Goal: Information Seeking & Learning: Check status

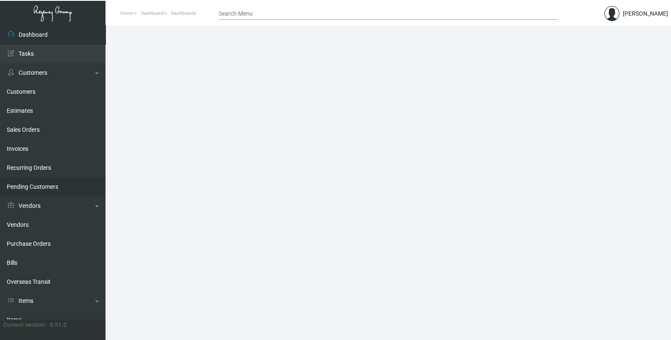
scroll to position [105, 0]
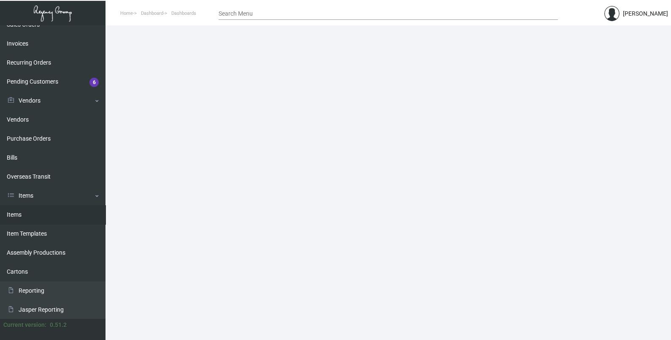
click at [41, 218] on link "Items" at bounding box center [53, 214] width 106 height 19
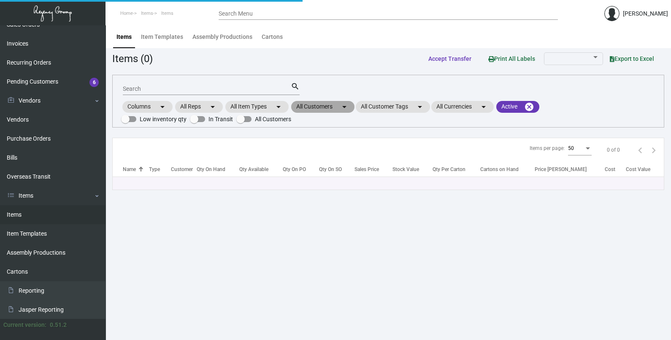
click at [335, 107] on mat-chip "All Customers arrow_drop_down" at bounding box center [322, 107] width 63 height 12
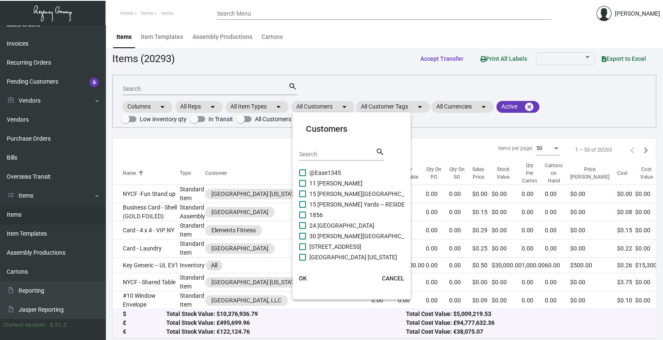
click at [329, 150] on div "Search" at bounding box center [337, 153] width 76 height 13
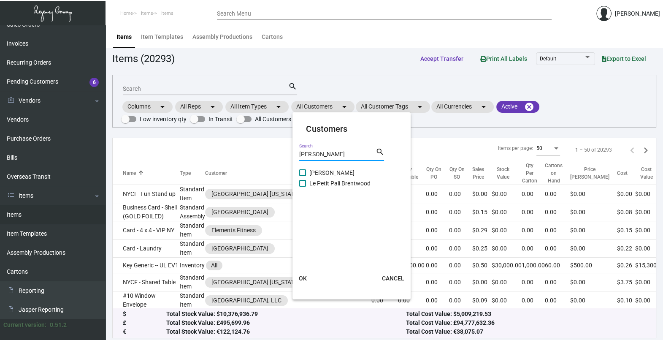
type input "[PERSON_NAME]"
click at [316, 183] on span "Le Petit Pali Brentwood" at bounding box center [339, 183] width 61 height 10
click at [303, 187] on input "Le Petit Pali Brentwood" at bounding box center [302, 187] width 0 height 0
checkbox input "true"
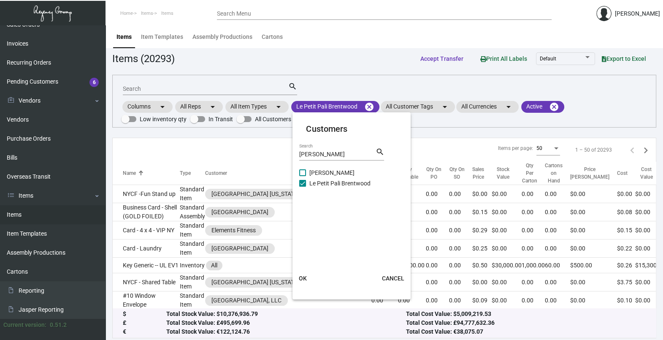
click at [302, 282] on button "OK" at bounding box center [302, 278] width 27 height 15
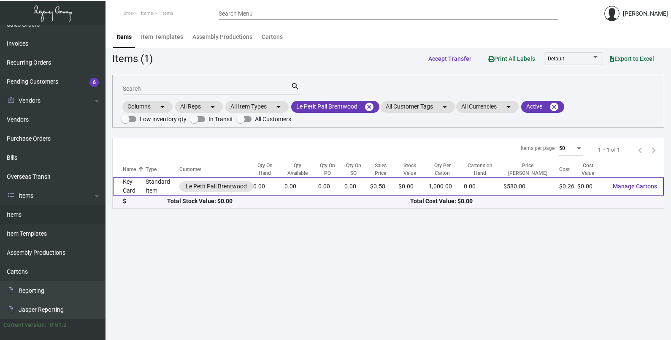
click at [281, 184] on td "0.00" at bounding box center [268, 186] width 31 height 18
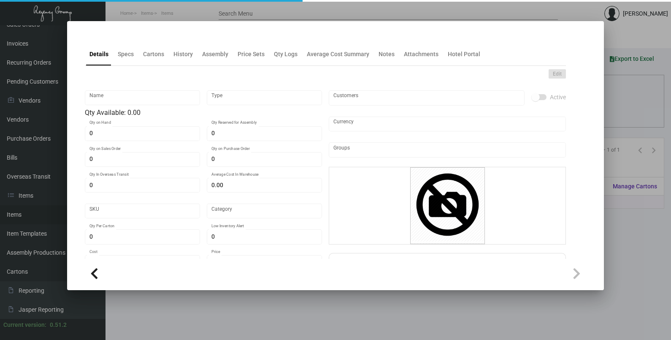
type input "Key Card"
type input "Standard Item"
type input "$ 0.26"
type input "Overseas"
type input "1,000"
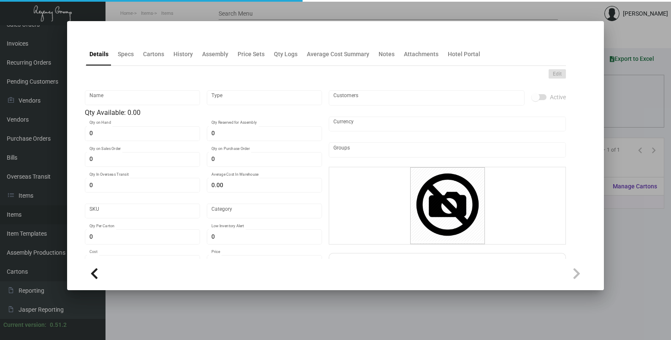
type input "$ 0.26"
type input "$ 0.58"
checkbox input "true"
type input "United States Dollar $"
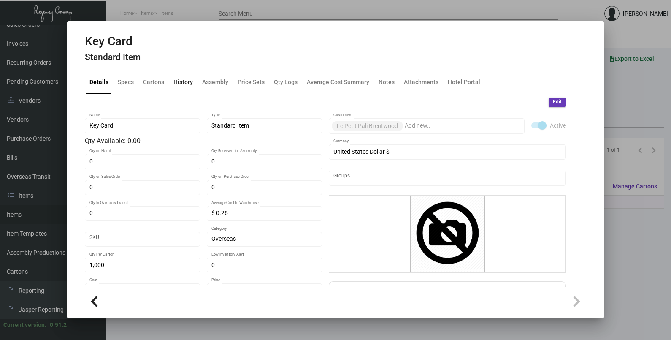
click at [184, 84] on div "History" at bounding box center [182, 82] width 19 height 9
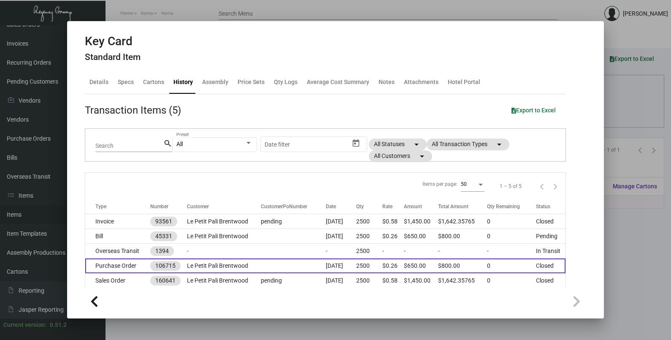
click at [264, 265] on td at bounding box center [293, 265] width 65 height 15
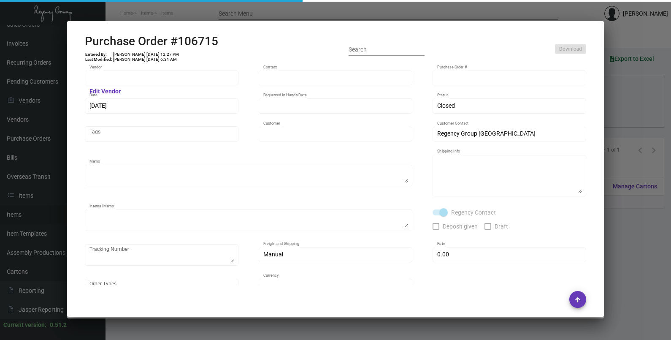
type input "CHENGDU MIND IOT TECHNOLOGY"
type input "[PERSON_NAME]"
type input "106715"
type input "[DATE]"
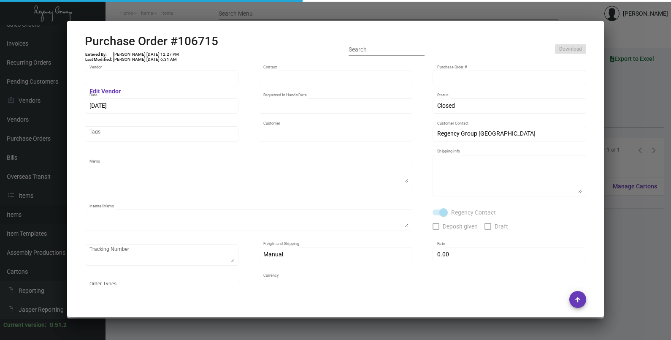
type input "Le Petit Pali Brentwood"
type textarea "Please ship by air to our NJ warehouse."
type textarea "Regency Group NJ - [PERSON_NAME] [STREET_ADDRESS]"
type textarea "IHD: [DATE]"
checkbox input "true"
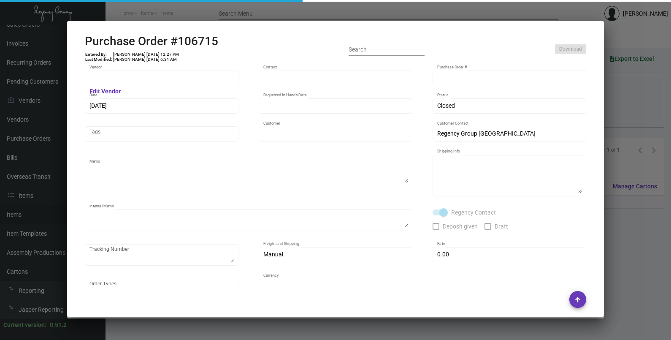
type input "$ 0.00"
type input "United States Dollar $"
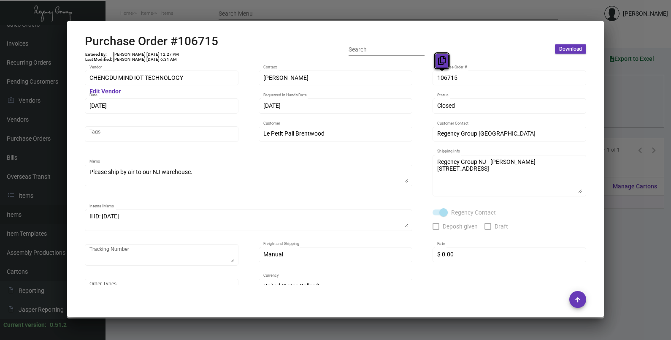
drag, startPoint x: 446, startPoint y: 79, endPoint x: 438, endPoint y: 61, distance: 18.9
click at [438, 61] on icon at bounding box center [442, 60] width 8 height 9
drag, startPoint x: 103, startPoint y: 104, endPoint x: 98, endPoint y: 93, distance: 11.8
click at [98, 93] on icon at bounding box center [102, 88] width 8 height 9
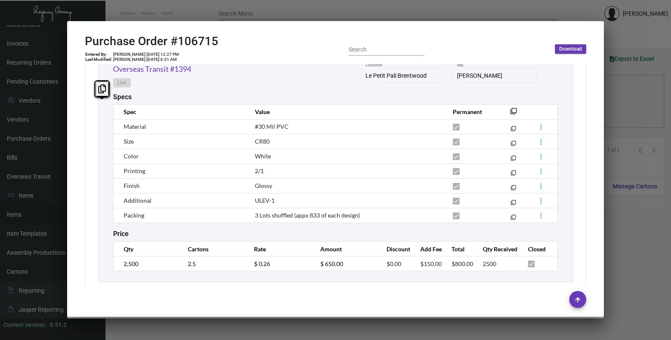
scroll to position [475, 0]
click at [235, 263] on tr "2,500 2.5 $ 0.26 $ 650.00 $0.00 $150.00 $800.00 2500" at bounding box center [336, 262] width 444 height 15
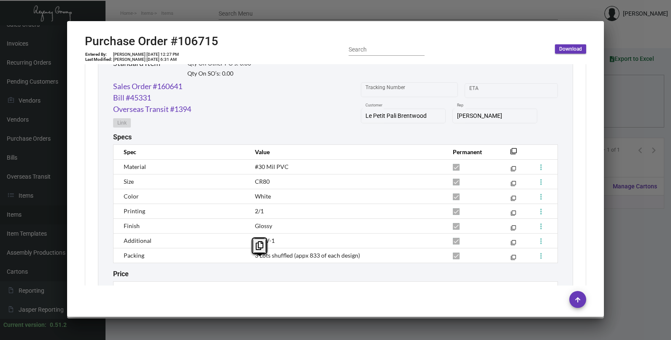
scroll to position [369, 0]
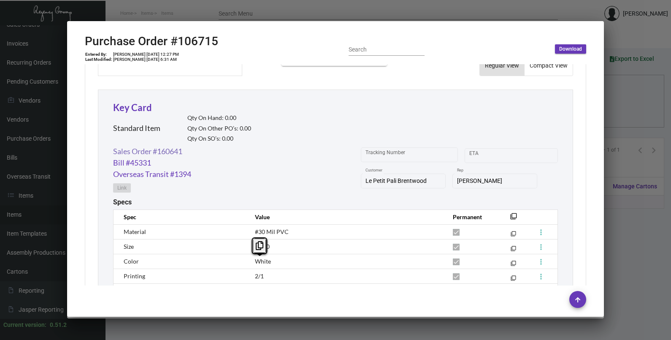
click at [132, 147] on link "Sales Order #160641" at bounding box center [147, 151] width 69 height 11
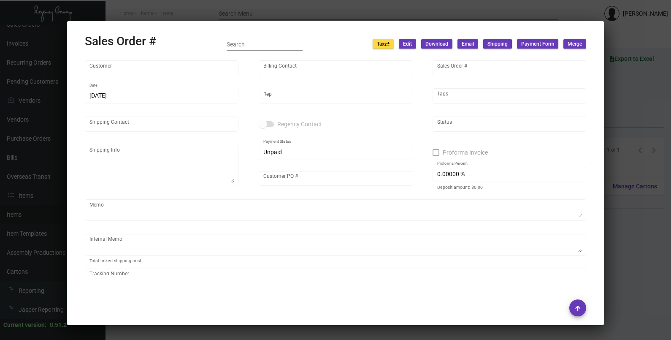
type input "Le Petit Pali Brentwood"
type input "[PERSON_NAME]"
type input "160641"
type input "[DATE]"
type input "[PERSON_NAME]"
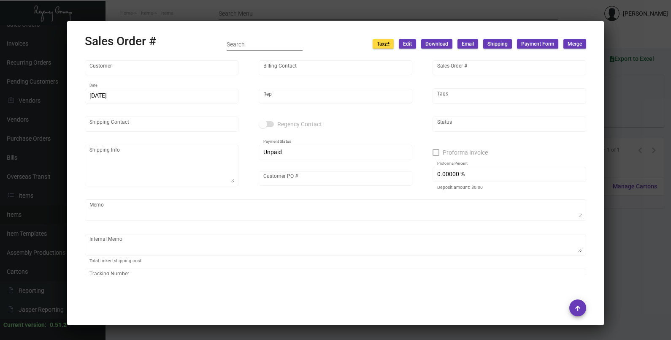
type input "[PERSON_NAME]"
type textarea "Le Petit Pali Brentwood - [PERSON_NAME] [STREET_ADDRESS]"
type input "pending"
checkbox input "true"
type input "100.00000 %"
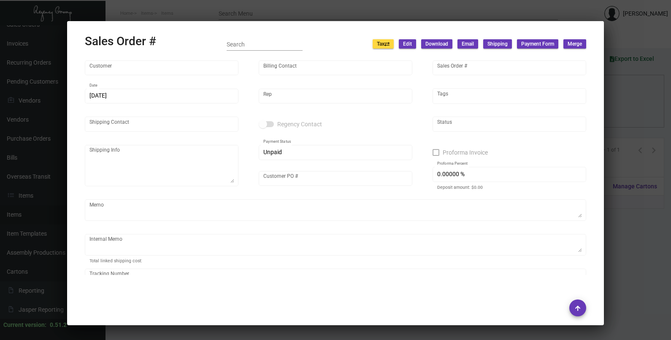
type textarea "24.78"
type input "United States Dollar $"
type input "$ 49.87"
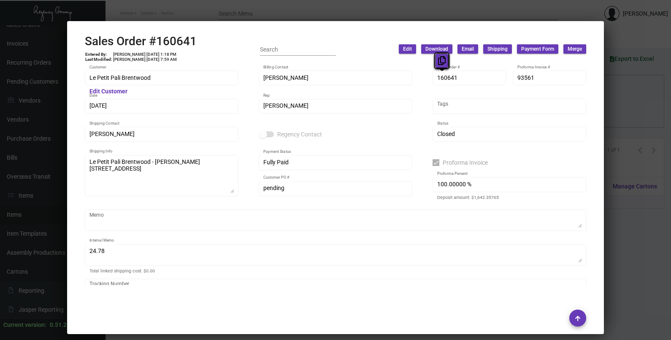
drag, startPoint x: 443, startPoint y: 79, endPoint x: 439, endPoint y: 62, distance: 16.4
click at [439, 62] on icon at bounding box center [442, 60] width 8 height 9
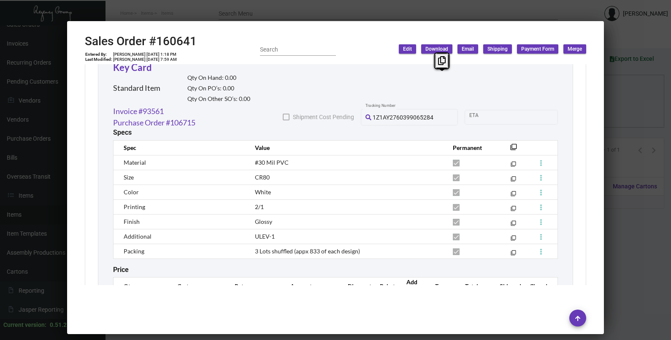
scroll to position [529, 0]
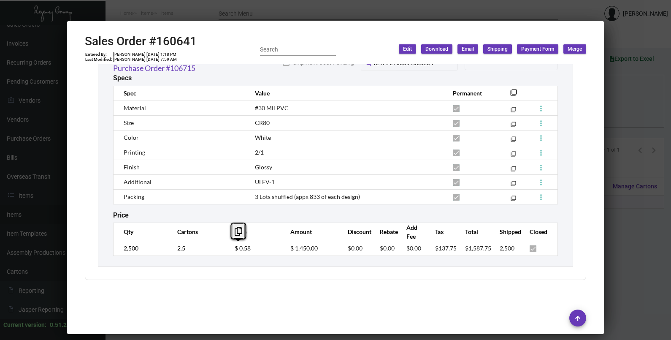
click at [226, 252] on td "$ 0.58" at bounding box center [254, 248] width 56 height 15
click at [627, 106] on div at bounding box center [335, 170] width 671 height 340
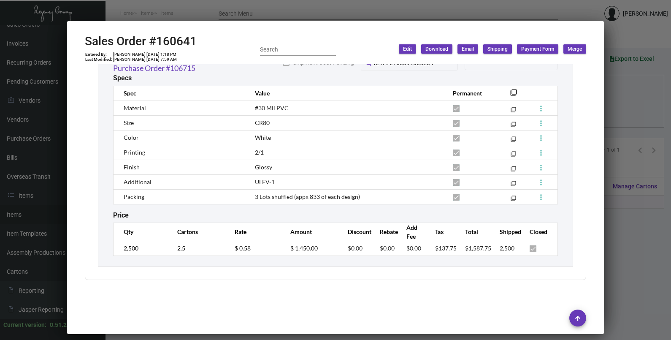
click at [627, 106] on div at bounding box center [335, 170] width 671 height 340
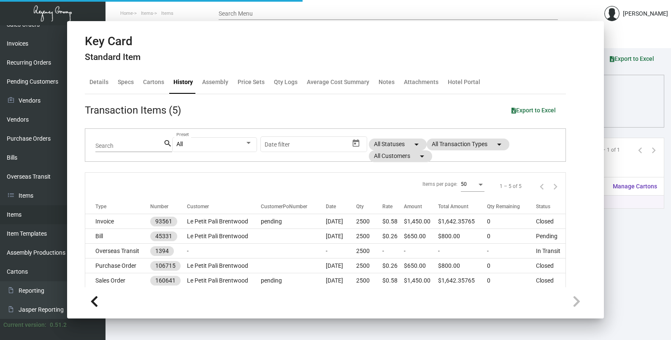
click at [627, 106] on div "Columns arrow_drop_down All Reps arrow_drop_down All Item Types arrow_drop_down…" at bounding box center [388, 112] width 534 height 25
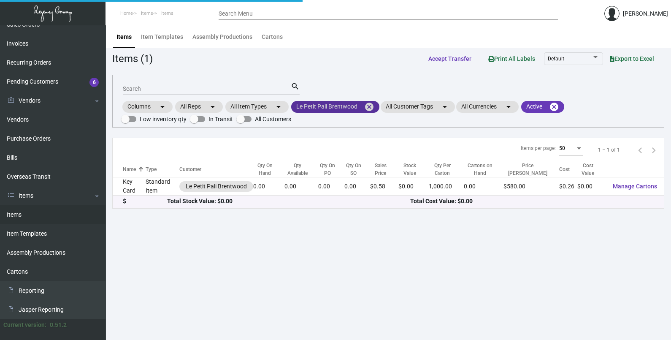
click at [371, 108] on mat-icon "cancel" at bounding box center [369, 107] width 10 height 10
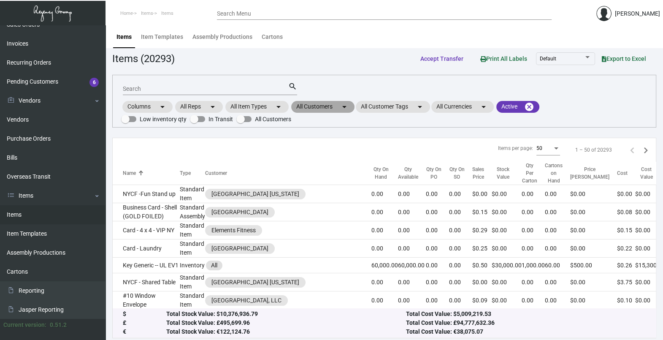
click at [346, 108] on mat-icon "arrow_drop_down" at bounding box center [344, 107] width 10 height 10
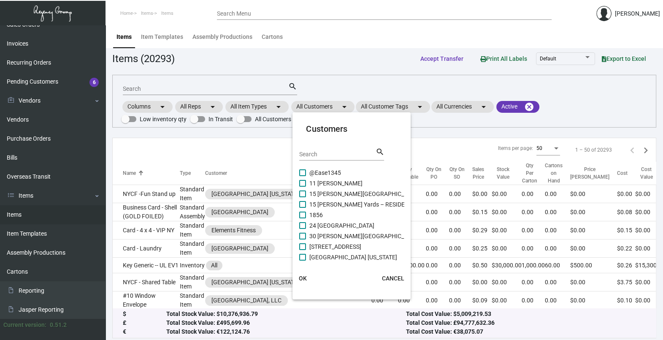
click at [330, 153] on input "Search" at bounding box center [337, 154] width 76 height 7
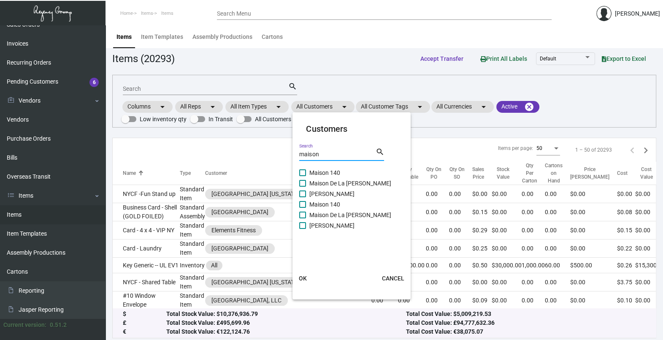
type input "maison"
click at [331, 169] on span "Maison 140" at bounding box center [324, 173] width 31 height 10
click at [303, 176] on input "Maison 140" at bounding box center [302, 176] width 0 height 0
checkbox input "true"
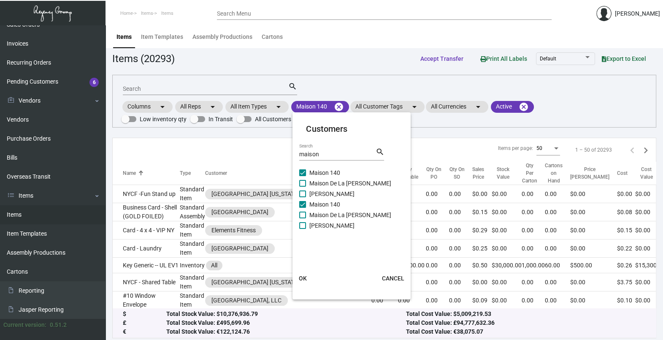
click at [304, 278] on span "OK" at bounding box center [303, 278] width 8 height 7
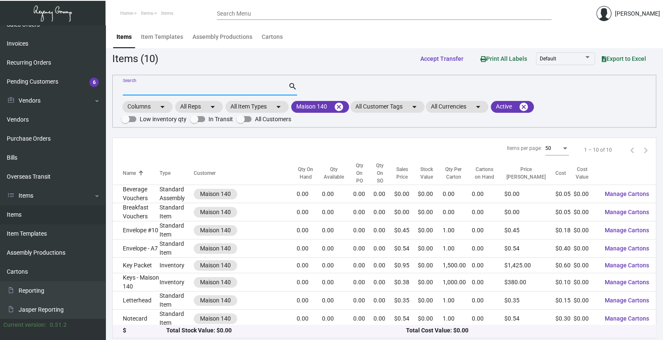
click at [135, 91] on input "Search" at bounding box center [205, 89] width 165 height 7
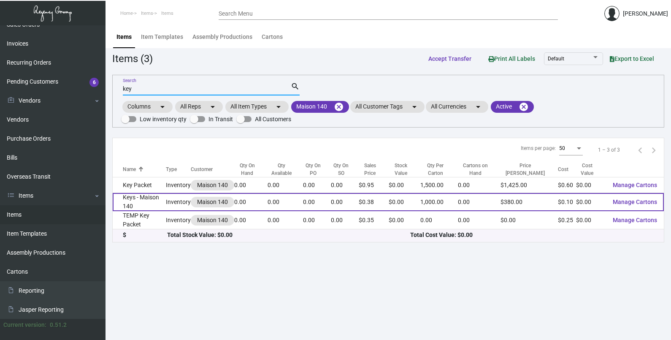
type input "key"
click at [303, 208] on td "0.00" at bounding box center [285, 202] width 35 height 18
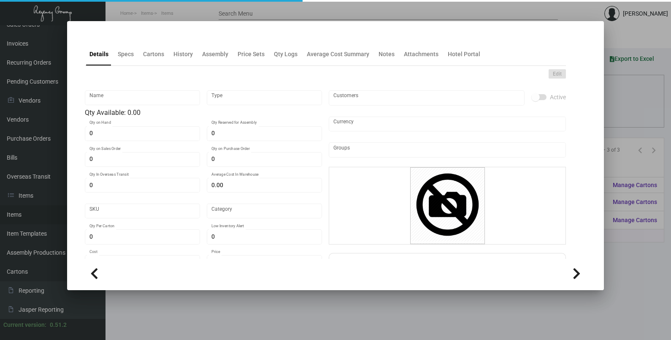
type input "Keys - Maison 140"
type input "Inventory"
type input "$ 0.099"
type input "1882"
type input "Standard"
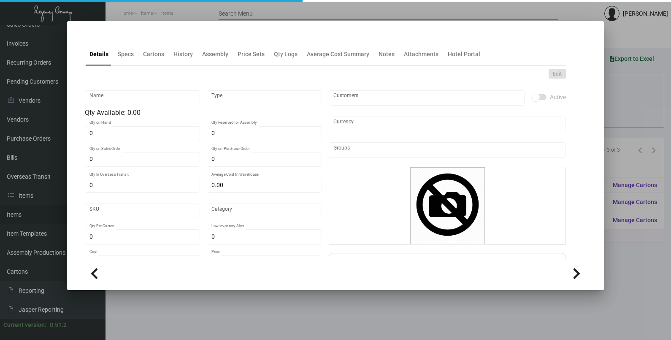
type input "1,000"
type input "$ 0.099"
type input "$ 0.38"
type textarea "Maison 140 Keys : Size CR80, #30 mill white PVC Glossy laminated material, prin…"
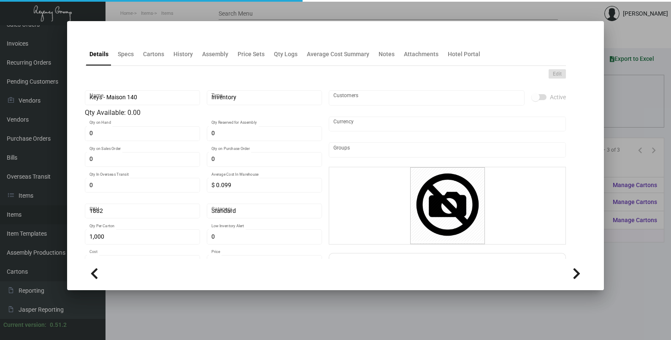
checkbox input "true"
type input "United States Dollar $"
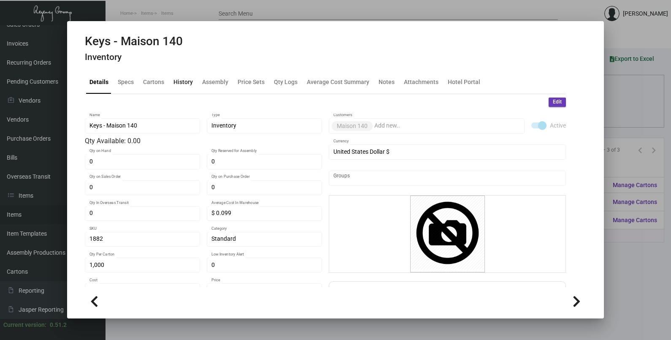
click at [183, 79] on div "History" at bounding box center [182, 82] width 19 height 9
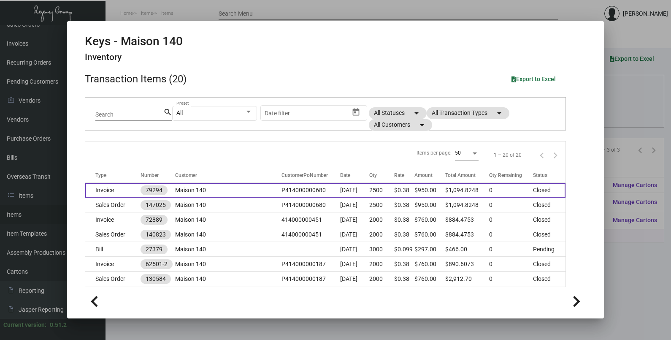
scroll to position [52, 0]
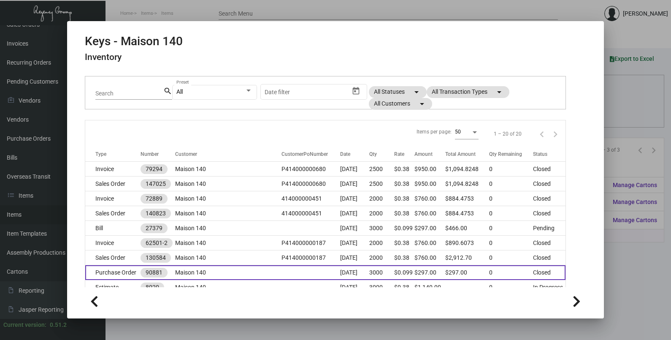
click at [303, 270] on td at bounding box center [311, 272] width 58 height 15
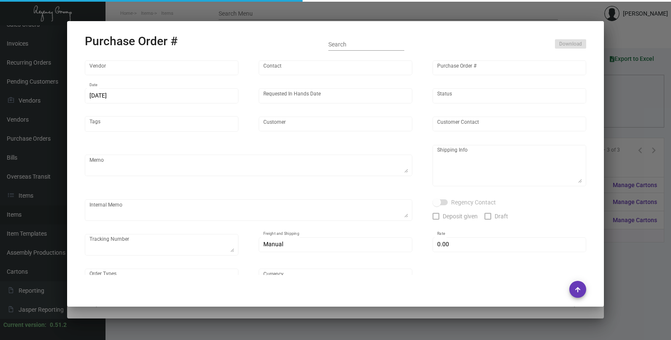
type input "Nexqo"
type input "[PERSON_NAME]"
type input "90881"
type input "[DATE]"
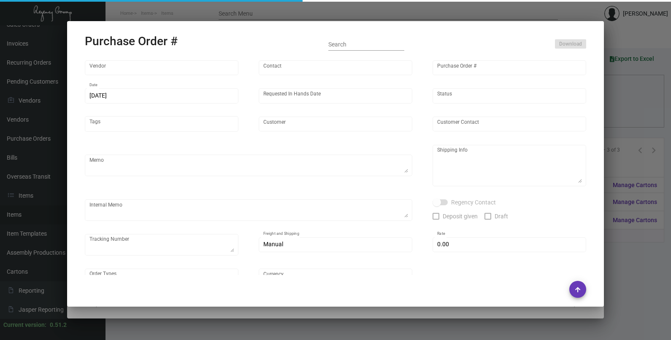
type input "Maison 140"
type textarea "Air to LA"
type textarea "Regency Group LA [STREET_ADDRESS]"
checkbox input "true"
type input "$ 0.00"
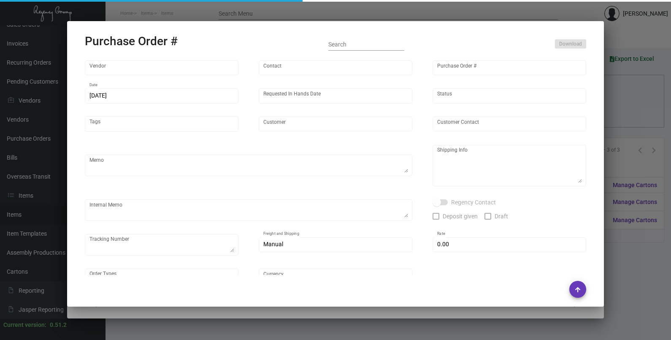
type input "United States Dollar $"
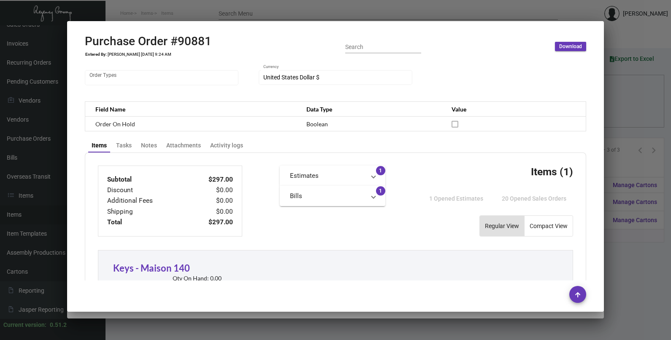
scroll to position [105, 0]
